Goal: Understand process/instructions: Learn how to perform a task or action

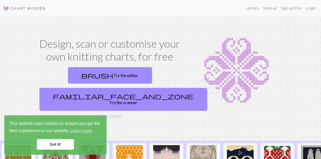
scroll to position [3, 0]
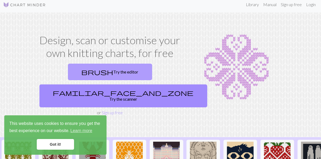
click at [70, 79] on link "brush Try the editor" at bounding box center [110, 72] width 84 height 17
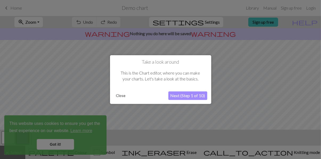
click at [185, 100] on button "Next (Step 1 of 10)" at bounding box center [187, 95] width 39 height 9
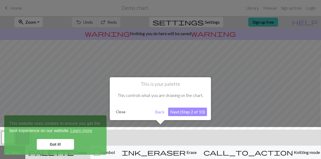
click at [186, 112] on button "Next (Step 2 of 10)" at bounding box center [187, 112] width 39 height 9
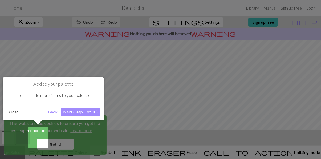
click at [89, 112] on button "Next (Step 3 of 10)" at bounding box center [80, 112] width 39 height 9
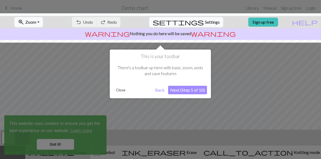
click at [201, 91] on button "Next (Step 5 of 10)" at bounding box center [187, 90] width 39 height 9
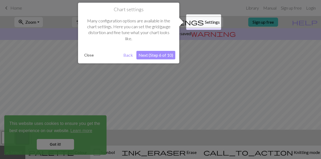
click at [166, 57] on button "Next (Step 6 of 10)" at bounding box center [155, 55] width 39 height 9
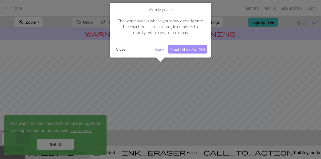
scroll to position [31, 0]
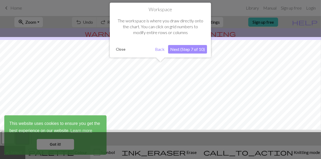
click at [189, 50] on button "Next (Step 7 of 10)" at bounding box center [187, 49] width 39 height 9
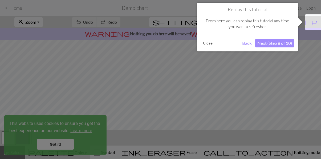
click at [281, 45] on button "Next (Step 8 of 10)" at bounding box center [274, 43] width 39 height 9
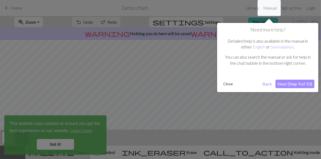
click at [303, 91] on div "Need more help? Detailed help is also available in the manual in either English…" at bounding box center [267, 57] width 101 height 69
click at [305, 84] on button "Next (Step 9 of 10)" at bounding box center [294, 84] width 39 height 9
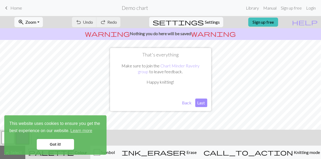
click at [202, 107] on button "Last" at bounding box center [201, 103] width 12 height 9
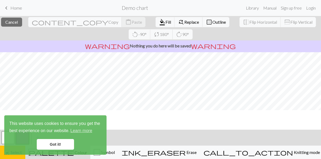
scroll to position [2, 0]
